Goal: Communication & Community: Answer question/provide support

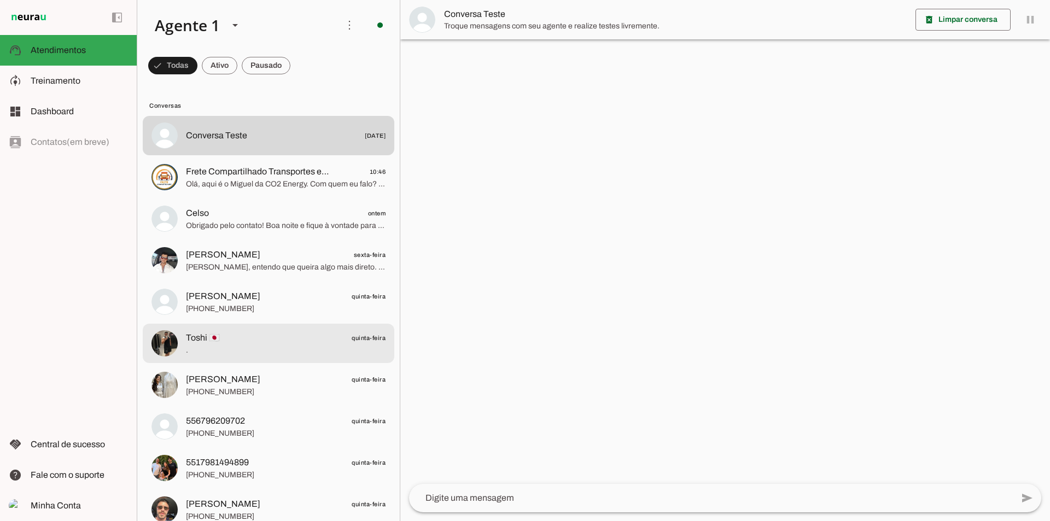
click at [219, 343] on span "Toshi 🇯🇵 quinta-feira" at bounding box center [286, 338] width 200 height 14
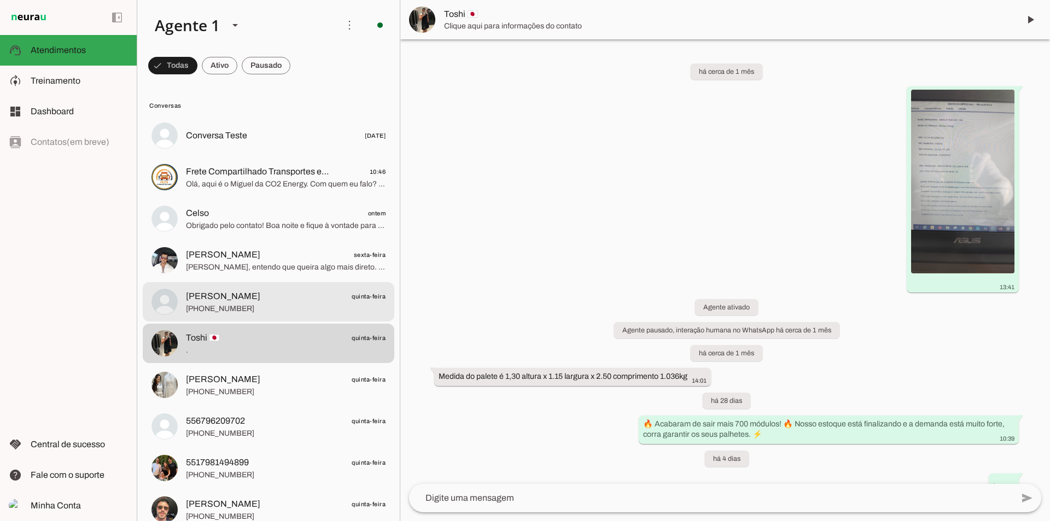
scroll to position [16, 0]
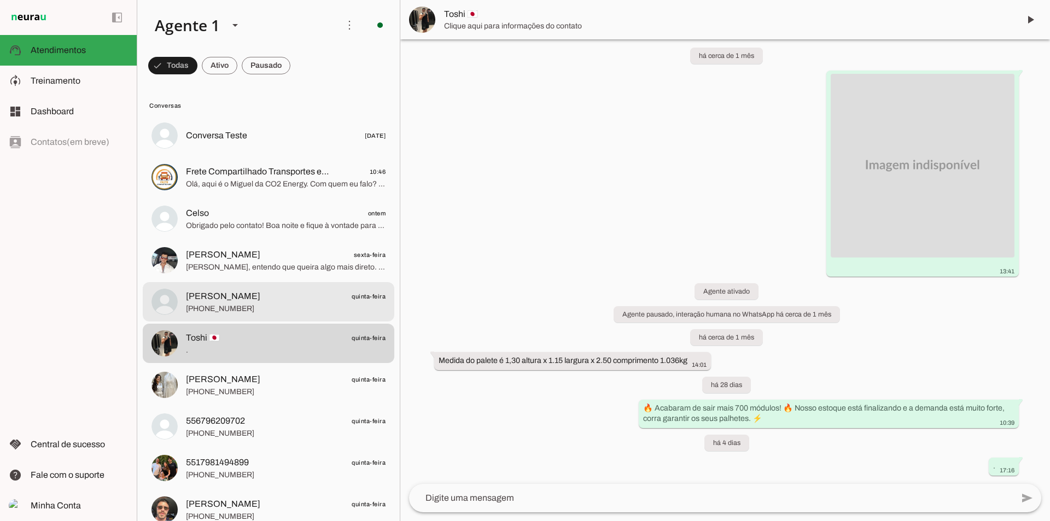
click at [215, 286] on md-item "[PERSON_NAME] quinta-feira [PHONE_NUMBER]" at bounding box center [268, 301] width 251 height 39
